Goal: Task Accomplishment & Management: Complete application form

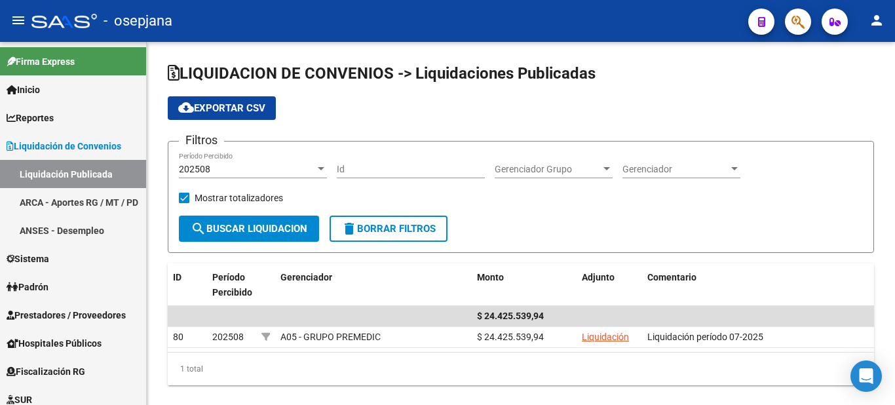
scroll to position [23, 0]
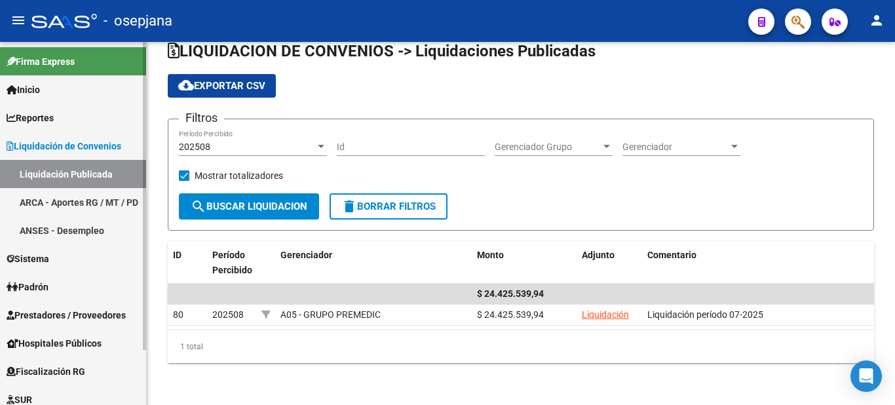
click at [62, 204] on link "ARCA - Aportes RG / MT / PD" at bounding box center [73, 202] width 146 height 28
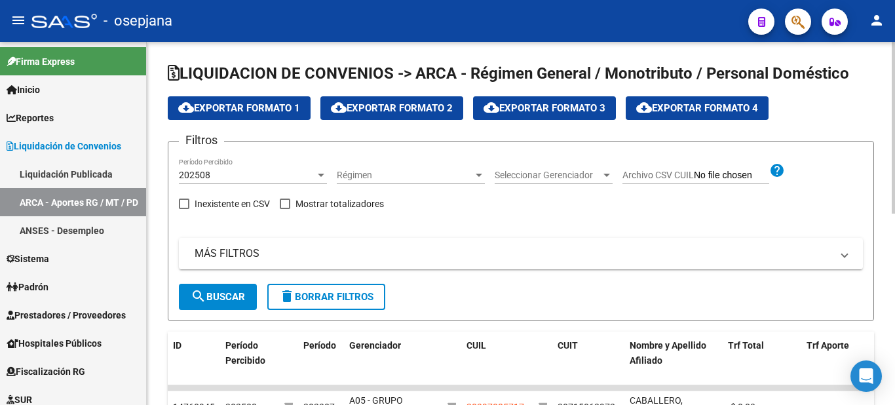
click at [225, 113] on span "cloud_download Exportar Formato 1" at bounding box center [239, 108] width 122 height 12
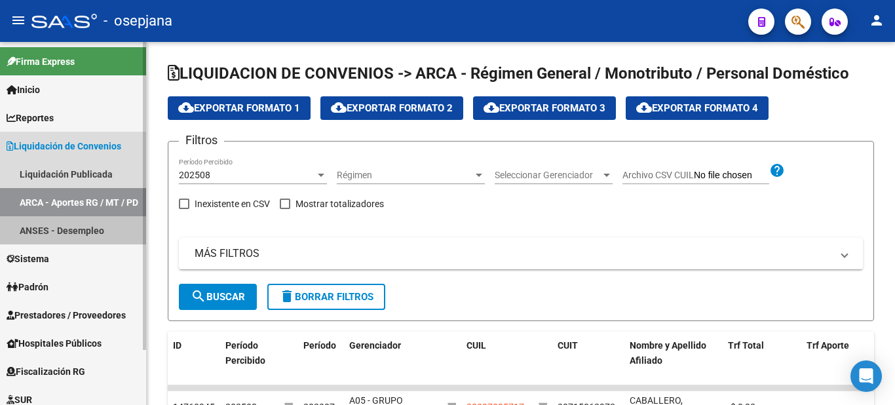
click at [87, 230] on link "ANSES - Desempleo" at bounding box center [73, 230] width 146 height 28
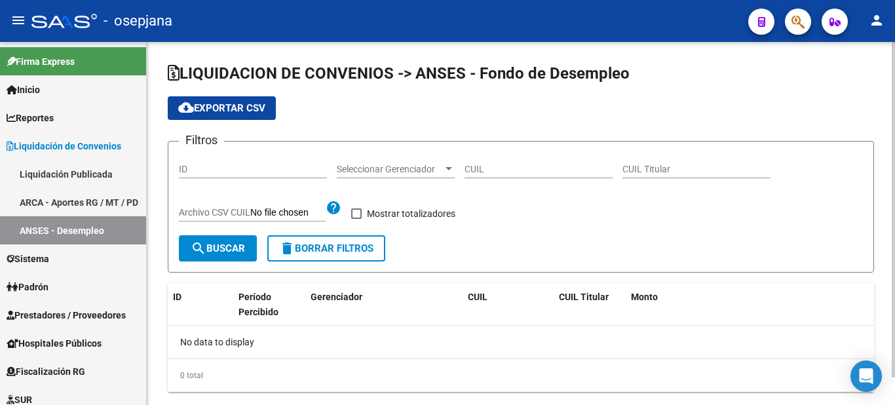
checkbox input "true"
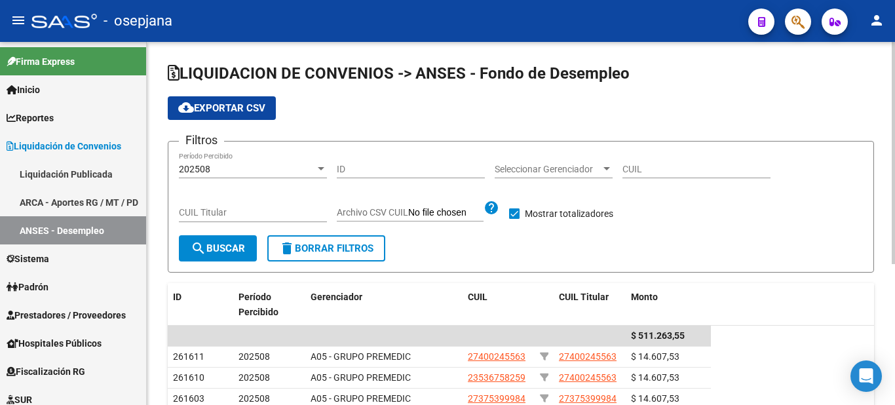
click at [221, 112] on span "cloud_download Exportar CSV" at bounding box center [221, 108] width 87 height 12
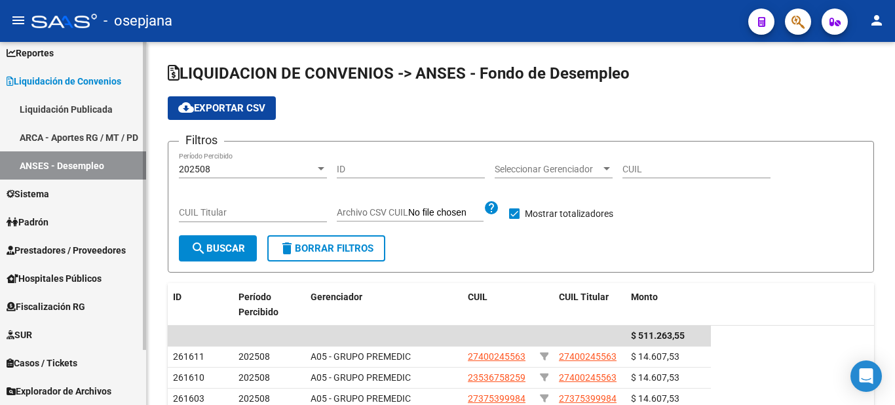
click at [92, 253] on span "Prestadores / Proveedores" at bounding box center [66, 250] width 119 height 14
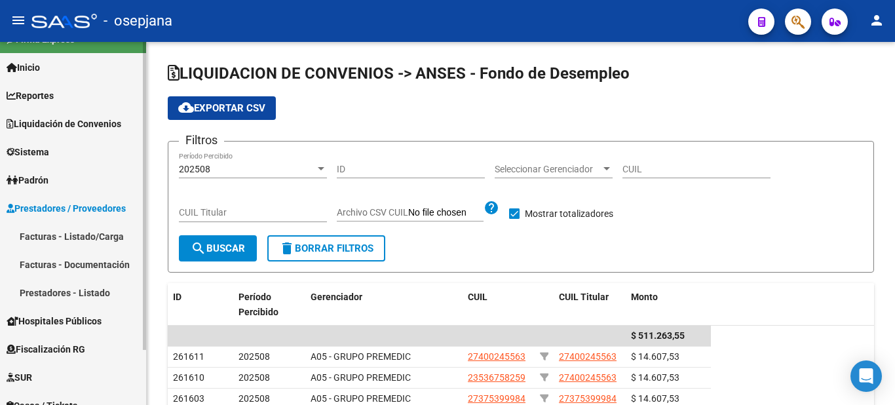
scroll to position [0, 0]
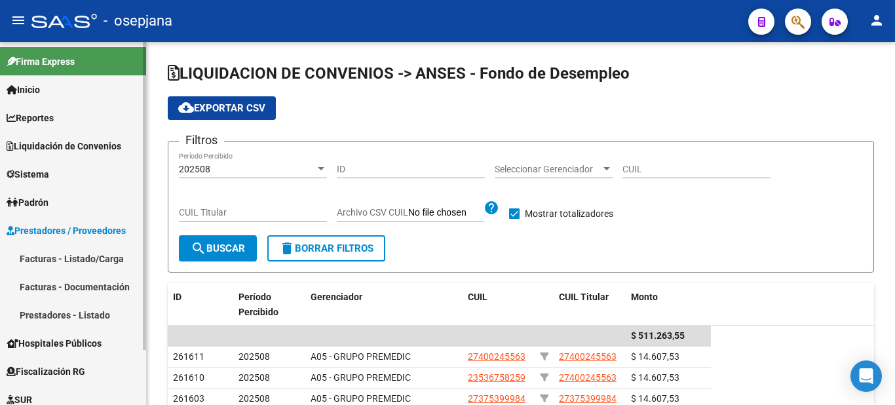
click at [78, 147] on span "Liquidación de Convenios" at bounding box center [64, 146] width 115 height 14
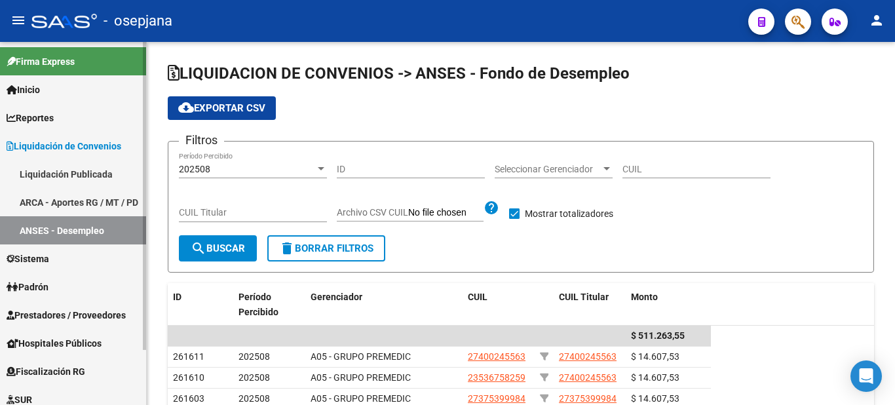
click at [86, 172] on link "Liquidación Publicada" at bounding box center [73, 174] width 146 height 28
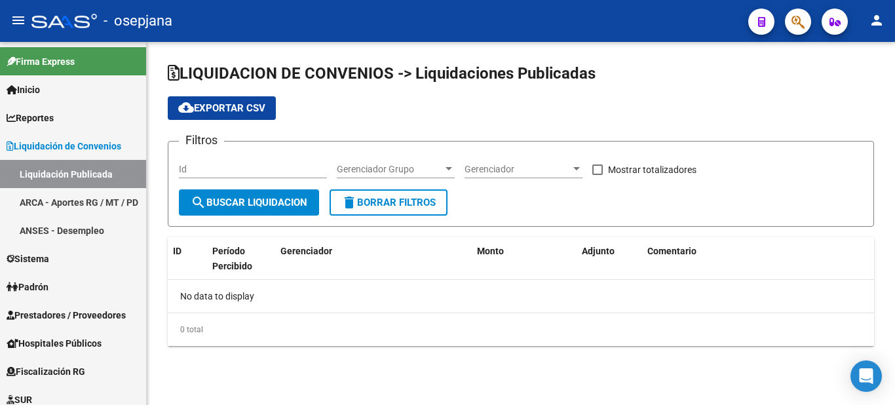
checkbox input "true"
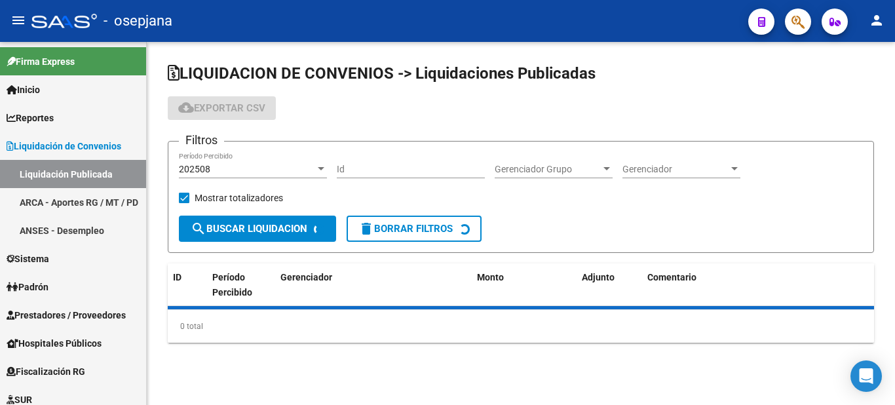
drag, startPoint x: 237, startPoint y: 172, endPoint x: 265, endPoint y: 169, distance: 27.7
click at [265, 169] on div "202508" at bounding box center [247, 169] width 136 height 11
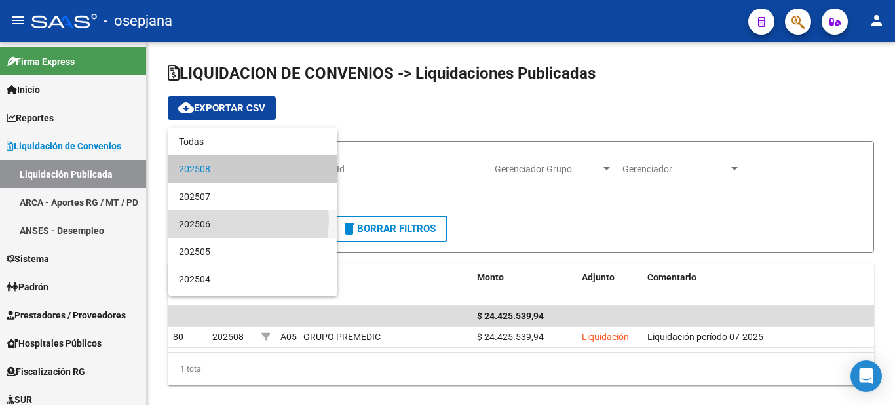
click at [221, 220] on span "202506" at bounding box center [253, 224] width 148 height 28
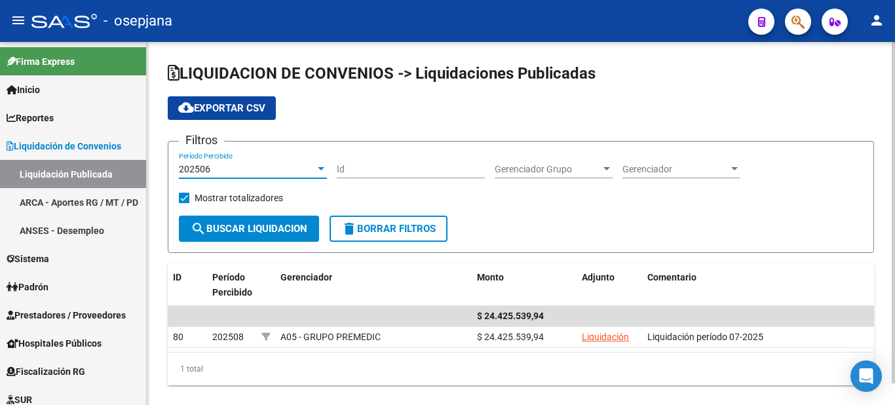
click at [212, 224] on span "search Buscar Liquidacion" at bounding box center [249, 229] width 117 height 12
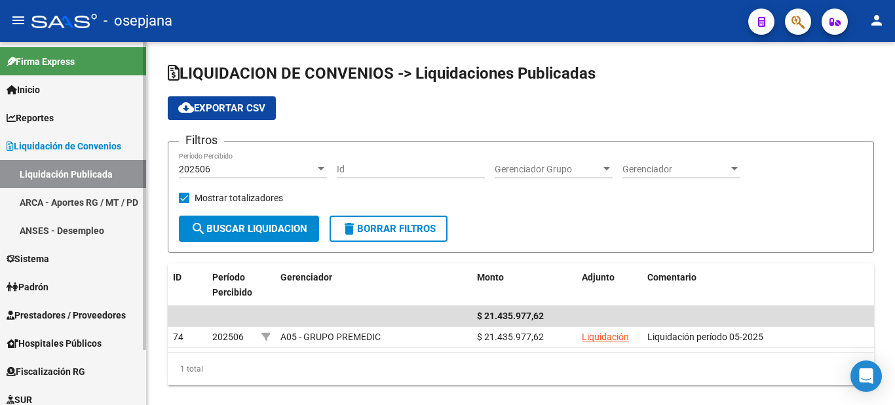
click at [52, 316] on span "Prestadores / Proveedores" at bounding box center [66, 315] width 119 height 14
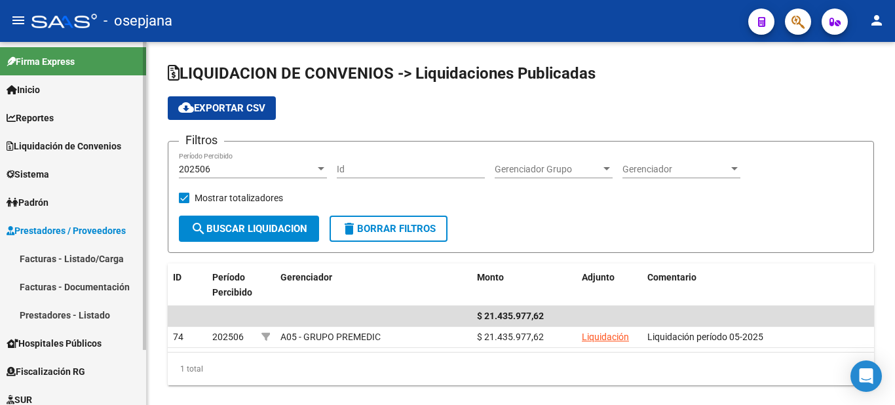
click at [79, 258] on link "Facturas - Listado/Carga" at bounding box center [73, 258] width 146 height 28
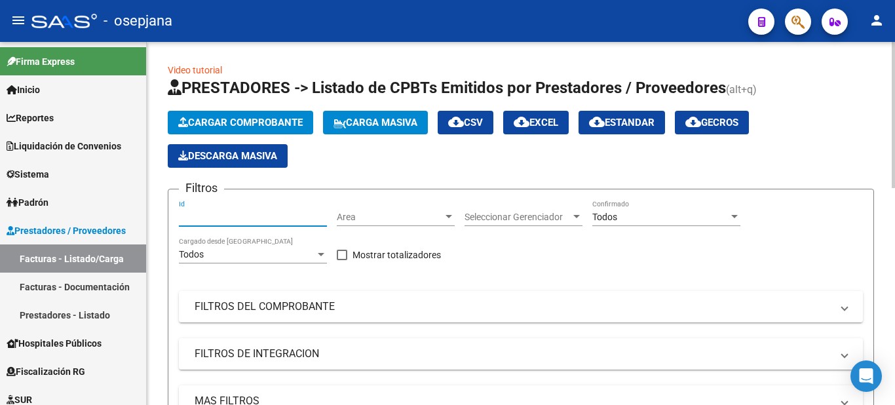
click at [204, 219] on input "Id" at bounding box center [253, 217] width 148 height 11
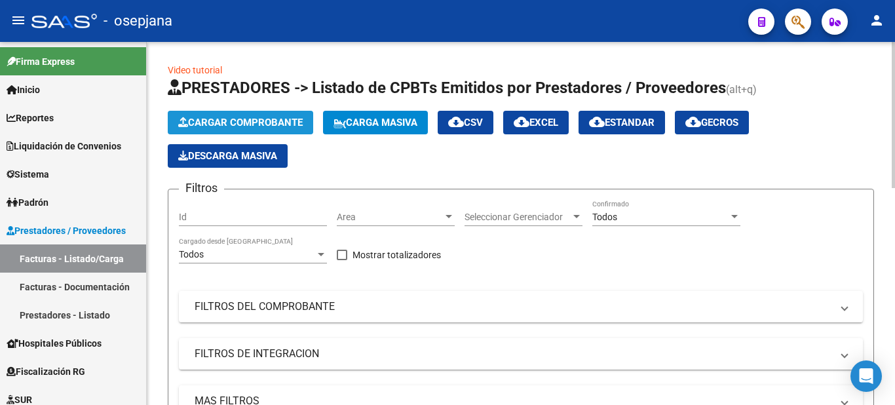
click at [255, 117] on span "Cargar Comprobante" at bounding box center [240, 123] width 124 height 12
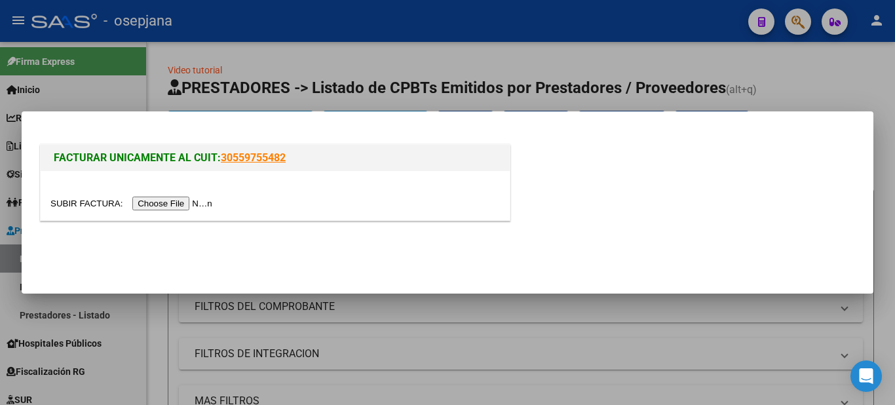
click at [166, 200] on input "file" at bounding box center [133, 204] width 166 height 14
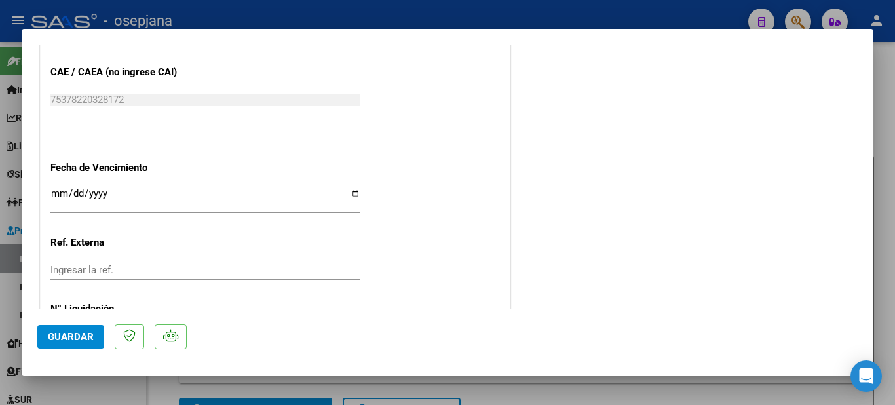
scroll to position [783, 0]
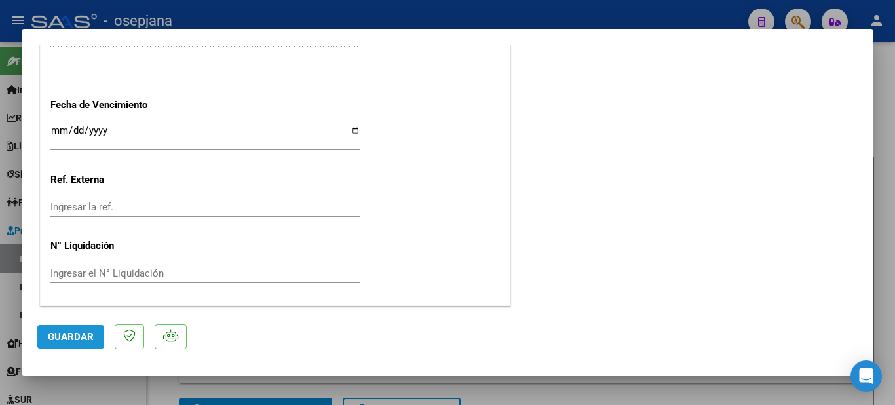
click at [88, 333] on span "Guardar" at bounding box center [71, 337] width 46 height 12
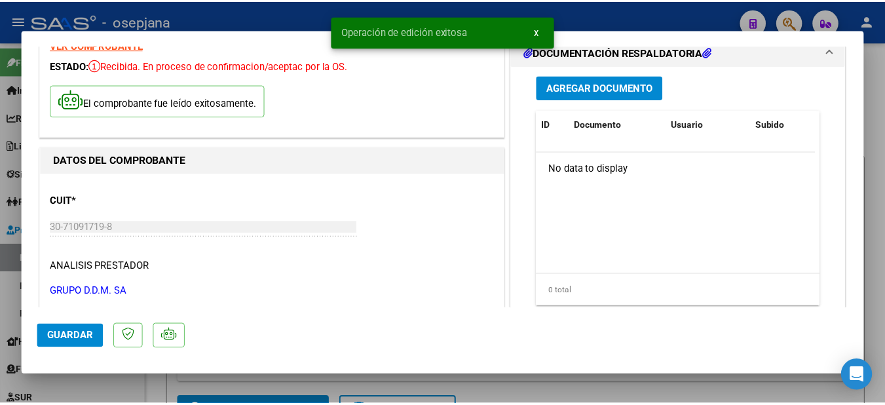
scroll to position [0, 0]
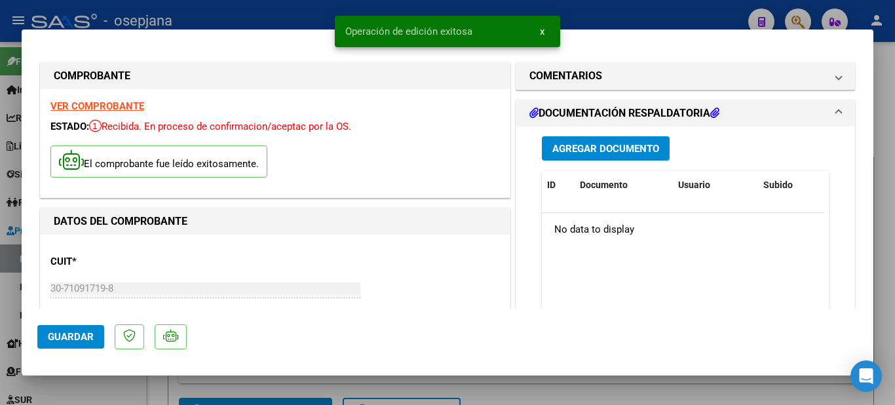
click at [887, 246] on div at bounding box center [447, 202] width 895 height 405
type input "$ 0,00"
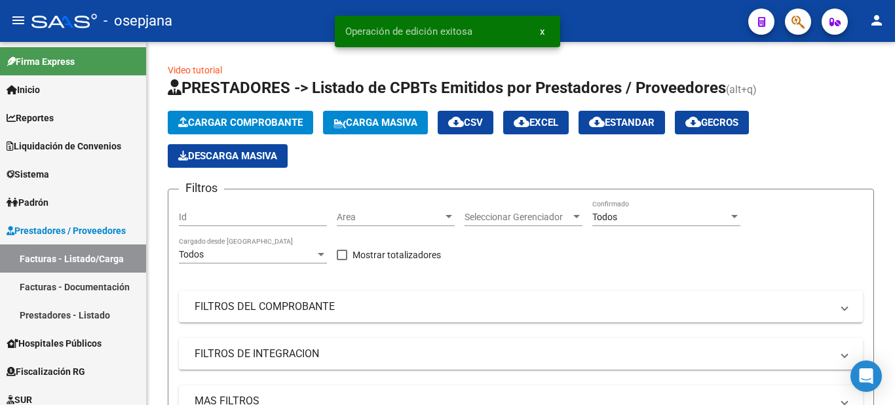
click at [882, 16] on mat-icon "person" at bounding box center [877, 20] width 16 height 16
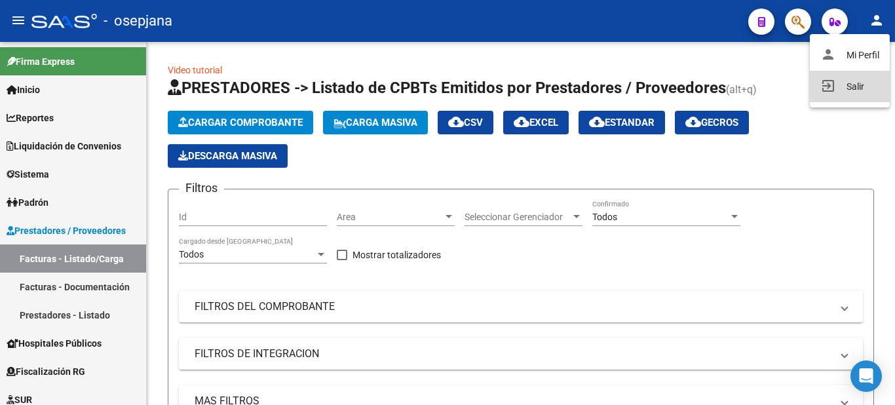
click at [853, 88] on button "exit_to_app Salir" at bounding box center [850, 86] width 80 height 31
